Goal: Information Seeking & Learning: Find specific page/section

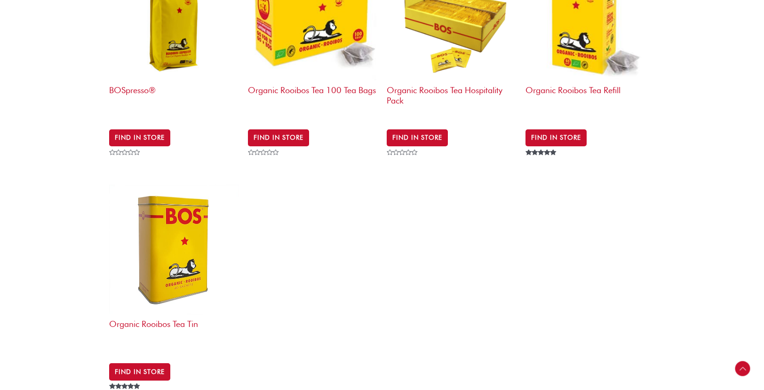
scroll to position [479, 0]
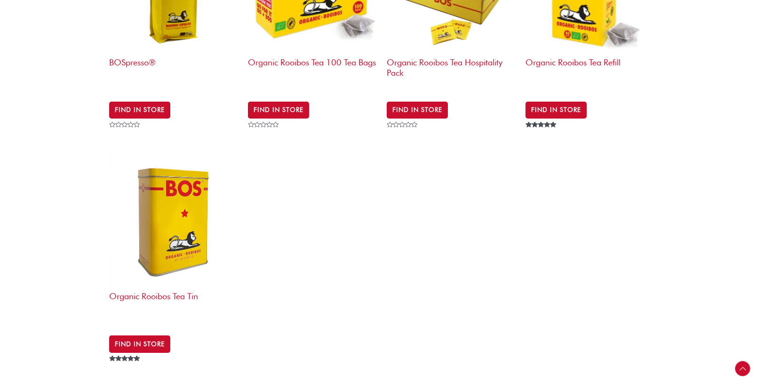
click at [167, 246] on img at bounding box center [173, 221] width 129 height 129
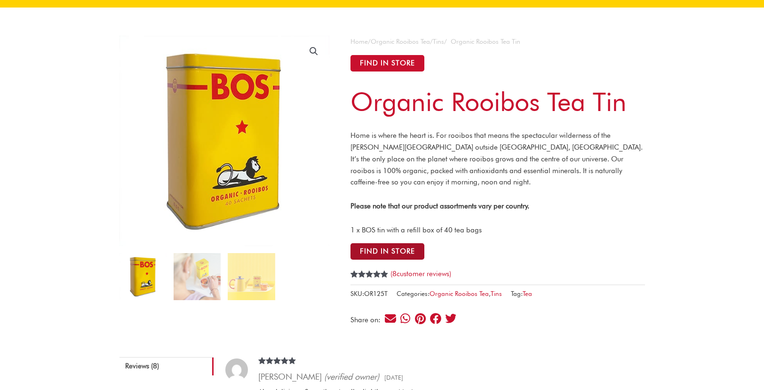
click at [396, 249] on button "Find in Store" at bounding box center [387, 251] width 74 height 16
click at [401, 63] on button "Find in Store" at bounding box center [387, 63] width 74 height 16
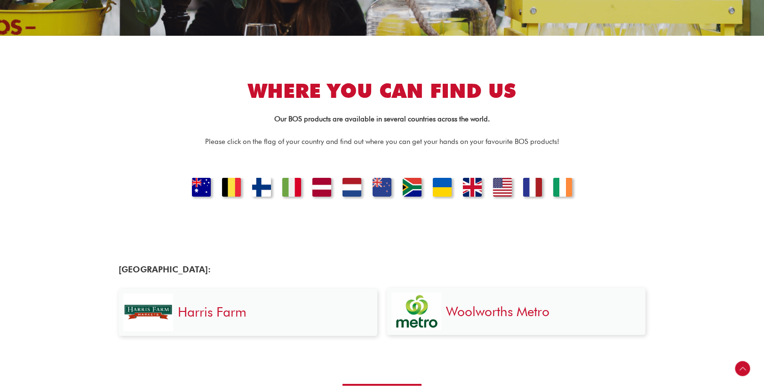
scroll to position [175, 0]
click at [475, 189] on link "UNITED KINGDOM" at bounding box center [472, 188] width 32 height 23
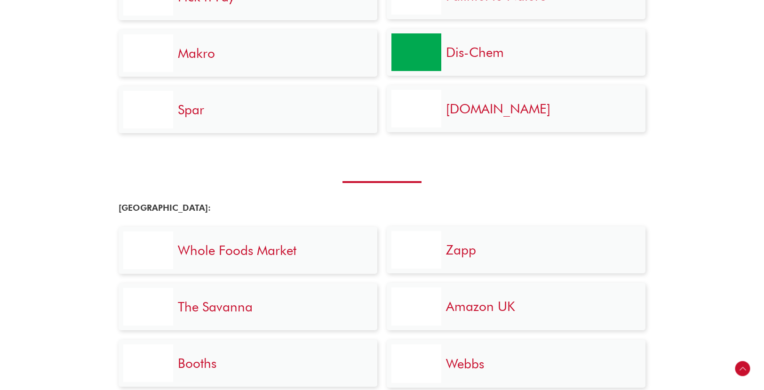
scroll to position [1940, 0]
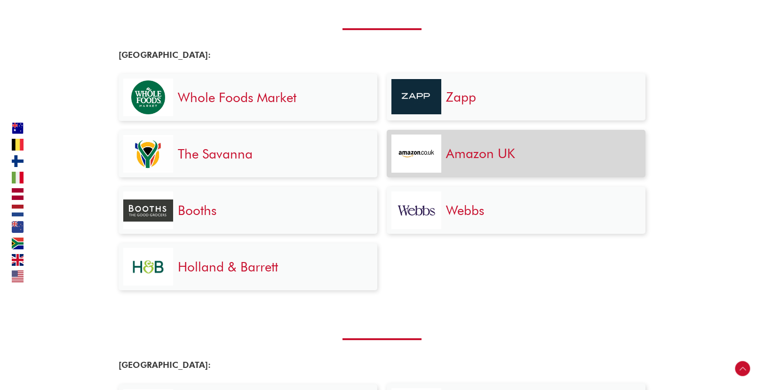
click at [493, 145] on link "Amazon UK" at bounding box center [480, 153] width 69 height 16
